Goal: Task Accomplishment & Management: Use online tool/utility

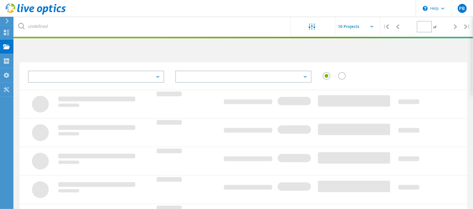
type input "1"
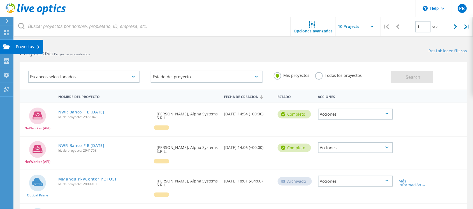
click at [9, 49] on icon at bounding box center [6, 46] width 7 height 5
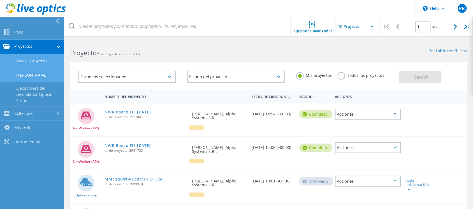
click at [37, 75] on link "Cargar SIOKIT" at bounding box center [32, 75] width 64 height 14
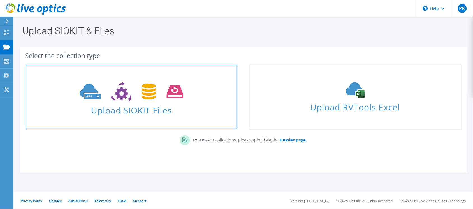
click at [164, 99] on icon at bounding box center [131, 91] width 103 height 19
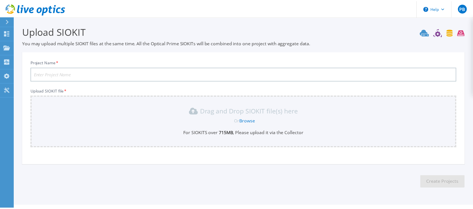
scroll to position [12, 0]
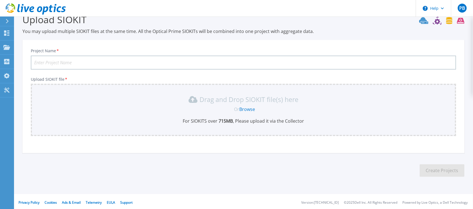
click at [64, 63] on input "Project Name *" at bounding box center [243, 63] width 425 height 14
type input "NWR Banco FIE AGO25"
click at [248, 111] on link "Browse" at bounding box center [247, 109] width 16 height 6
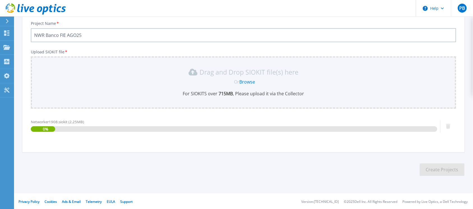
scroll to position [39, 0]
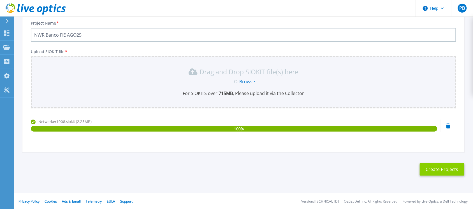
click at [427, 165] on button "Create Projects" at bounding box center [441, 170] width 45 height 13
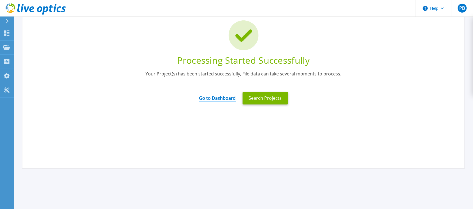
click at [230, 99] on link "Go to Dashboard" at bounding box center [217, 96] width 37 height 11
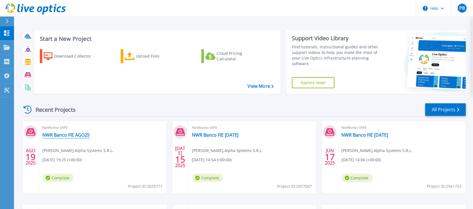
click at [66, 135] on link "NWR Banco FIE AGO25" at bounding box center [65, 135] width 47 height 6
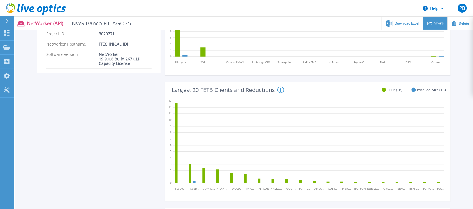
scroll to position [70, 0]
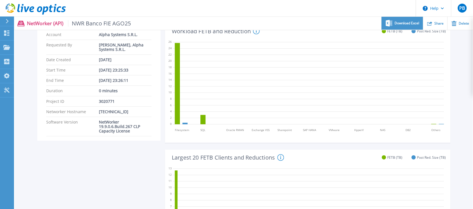
click at [410, 23] on span "Download Excel" at bounding box center [407, 23] width 25 height 3
